Goal: Transaction & Acquisition: Purchase product/service

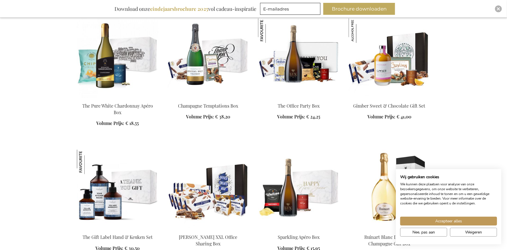
scroll to position [711, 0]
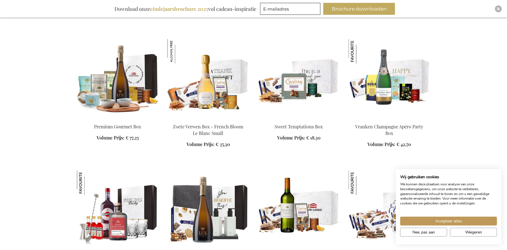
scroll to position [1110, 0]
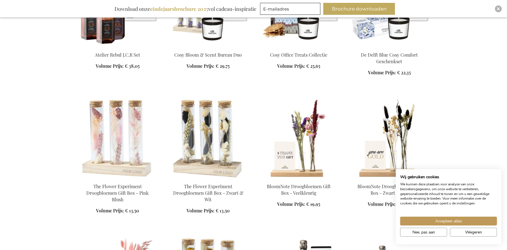
scroll to position [1793, 0]
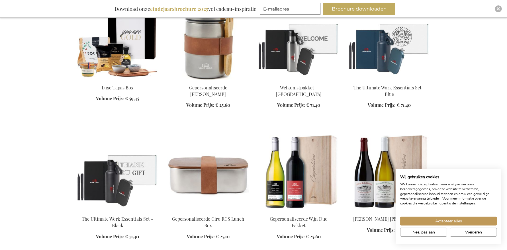
scroll to position [2306, 0]
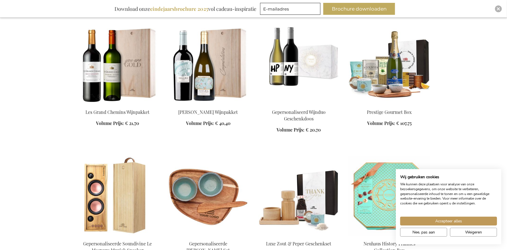
scroll to position [2591, 0]
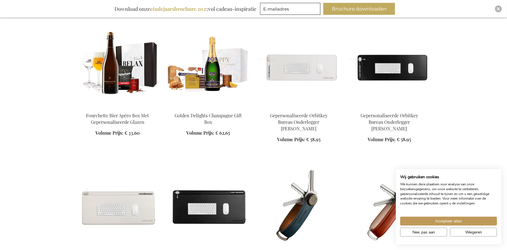
scroll to position [3131, 0]
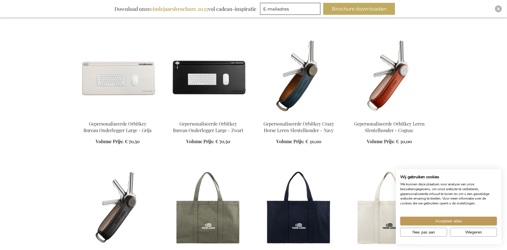
scroll to position [3217, 0]
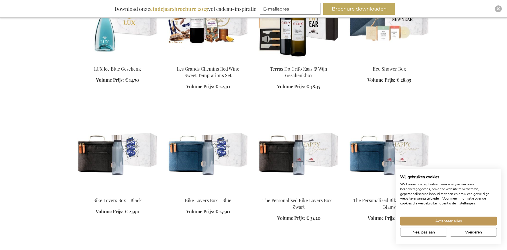
scroll to position [4156, 0]
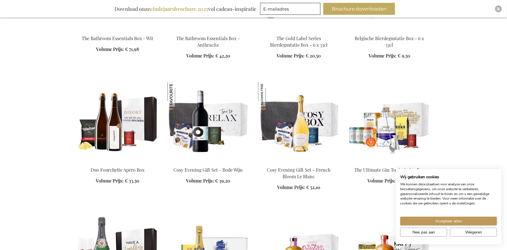
scroll to position [4441, 0]
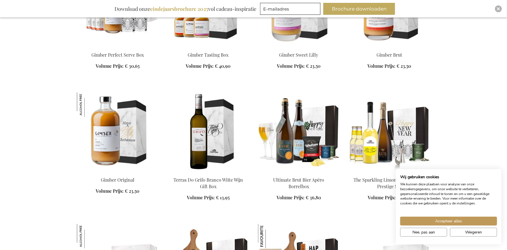
scroll to position [4811, 0]
